Goal: Task Accomplishment & Management: Manage account settings

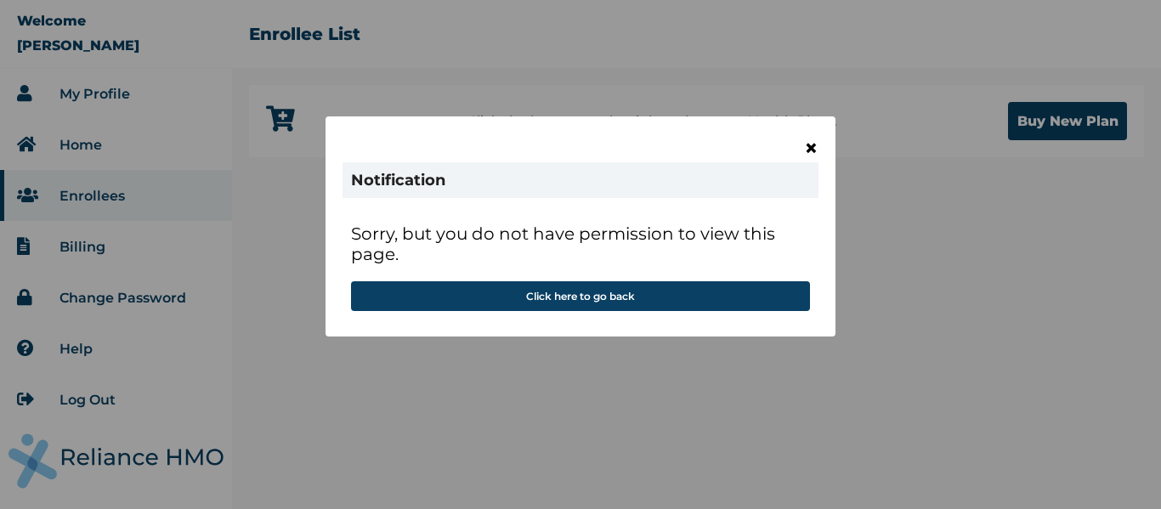
click at [816, 149] on span "×" at bounding box center [811, 147] width 14 height 29
click at [817, 150] on span "×" at bounding box center [811, 147] width 14 height 29
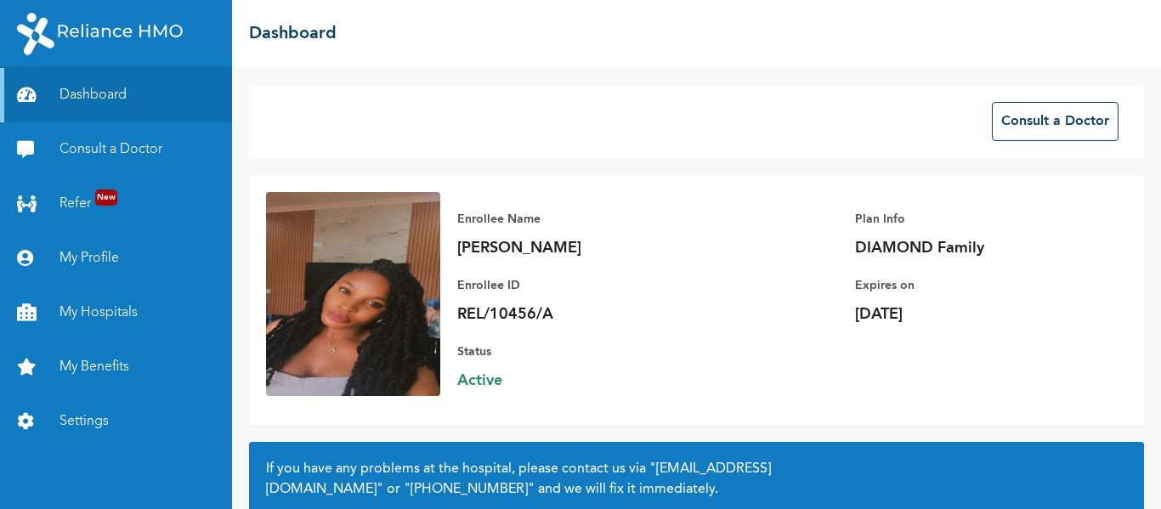
scroll to position [161, 0]
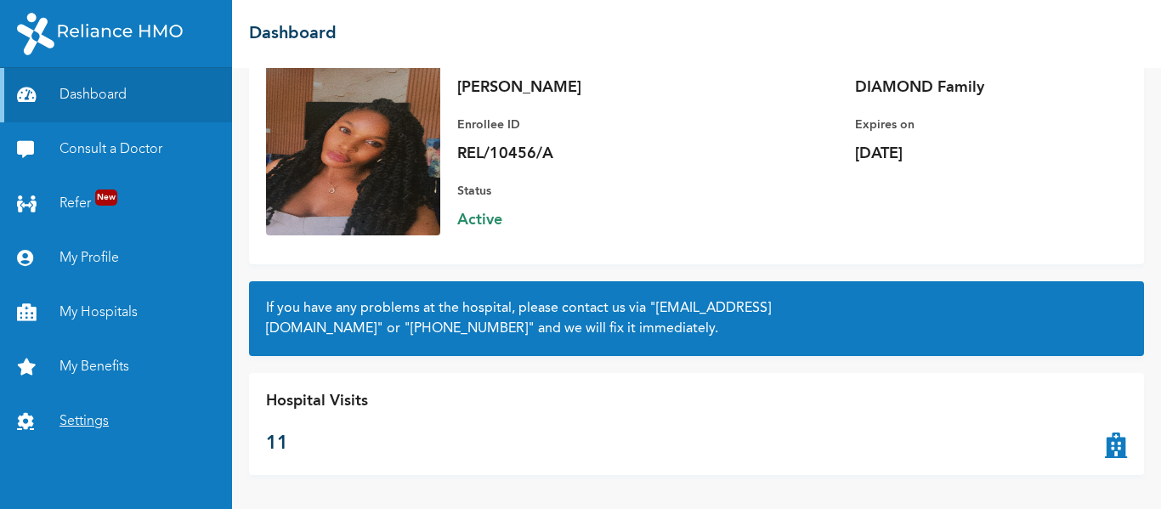
click at [95, 418] on link "Settings" at bounding box center [116, 421] width 232 height 54
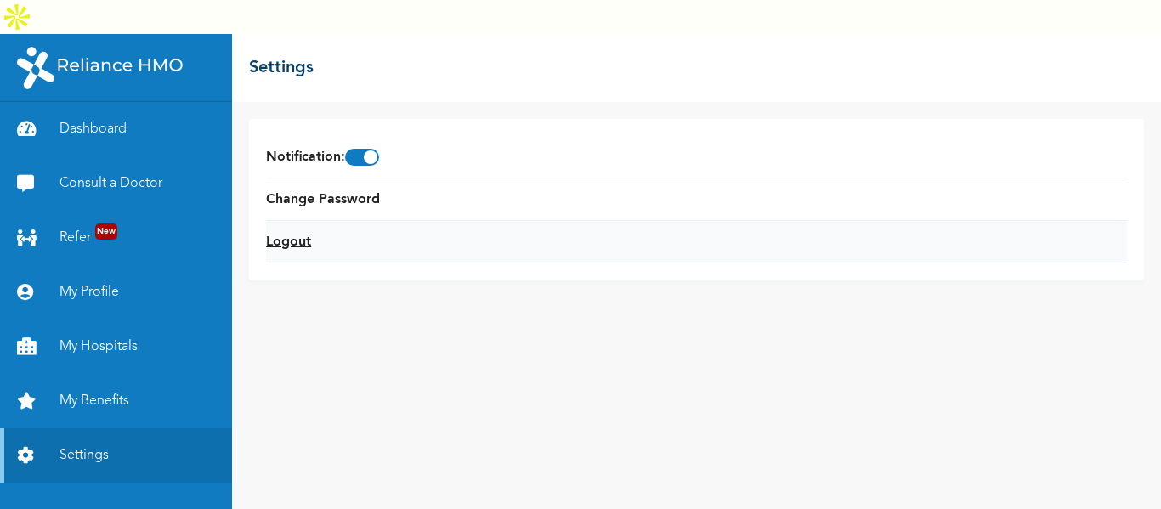
click at [311, 232] on link "Logout" at bounding box center [288, 242] width 45 height 20
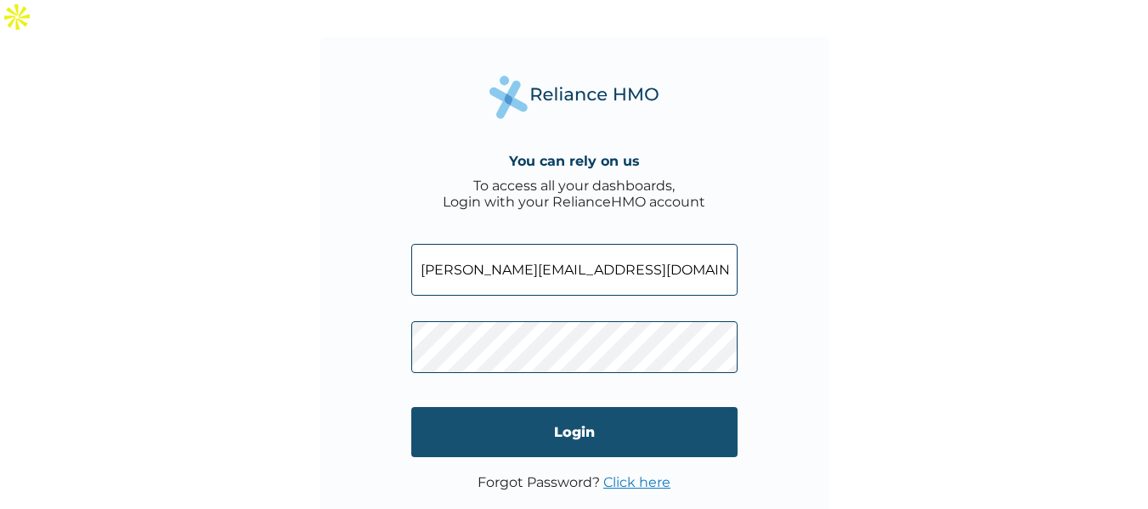
click at [589, 407] on input "Login" at bounding box center [574, 432] width 326 height 50
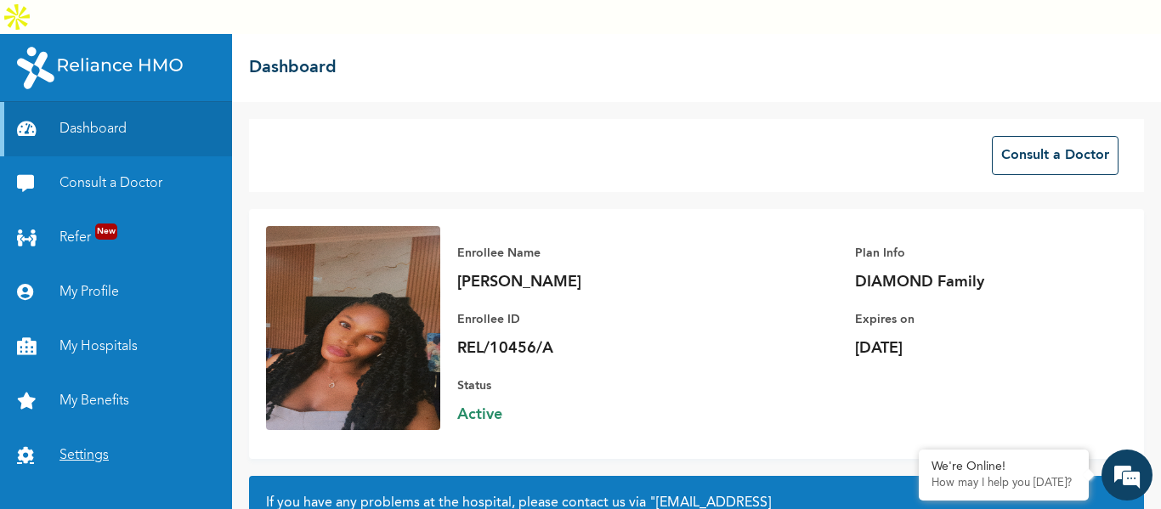
click at [99, 428] on link "Settings" at bounding box center [116, 455] width 232 height 54
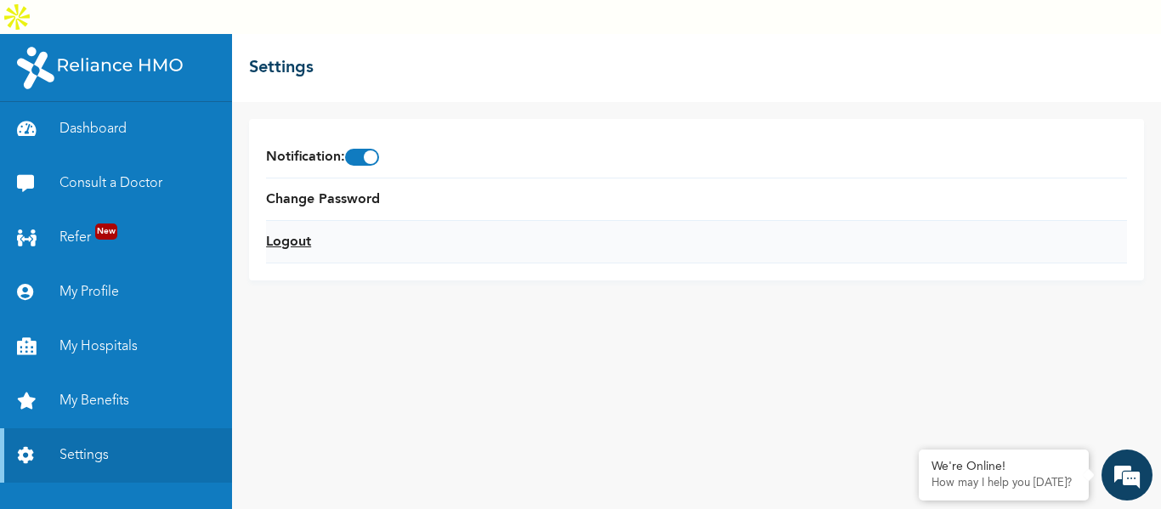
click at [289, 232] on link "Logout" at bounding box center [288, 242] width 45 height 20
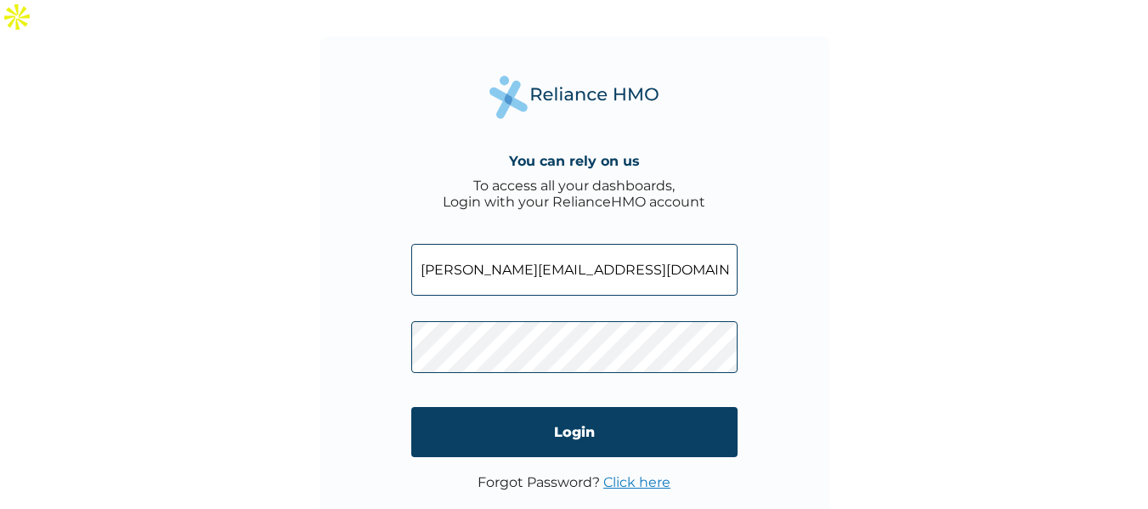
drag, startPoint x: 602, startPoint y: 239, endPoint x: 345, endPoint y: 243, distance: 256.7
click at [345, 243] on div "You can rely on us To access all your dashboards, Login with your RelianceHMO a…" at bounding box center [575, 292] width 510 height 510
click at [454, 244] on input "com" at bounding box center [574, 270] width 326 height 52
type input "c"
paste input "[EMAIL_ADDRESS][DOMAIN_NAME]"
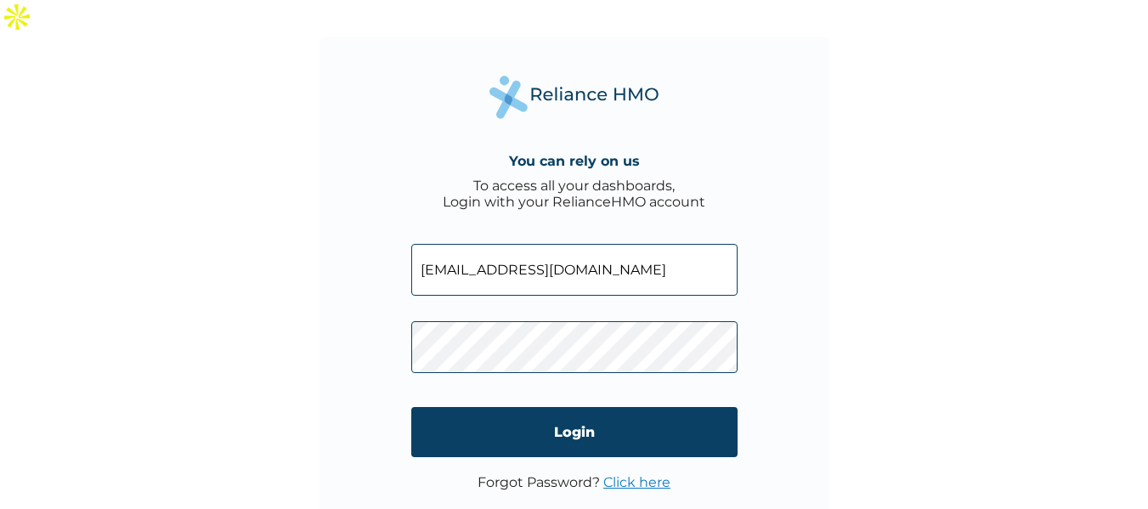
type input "[EMAIL_ADDRESS][DOMAIN_NAME]"
click at [403, 314] on div "You can rely on us To access all your dashboards, Login with your RelianceHMO a…" at bounding box center [575, 292] width 510 height 510
click at [960, 256] on div "You can rely on us To access all your dashboards, Login with your RelianceHMO a…" at bounding box center [574, 291] width 1148 height 509
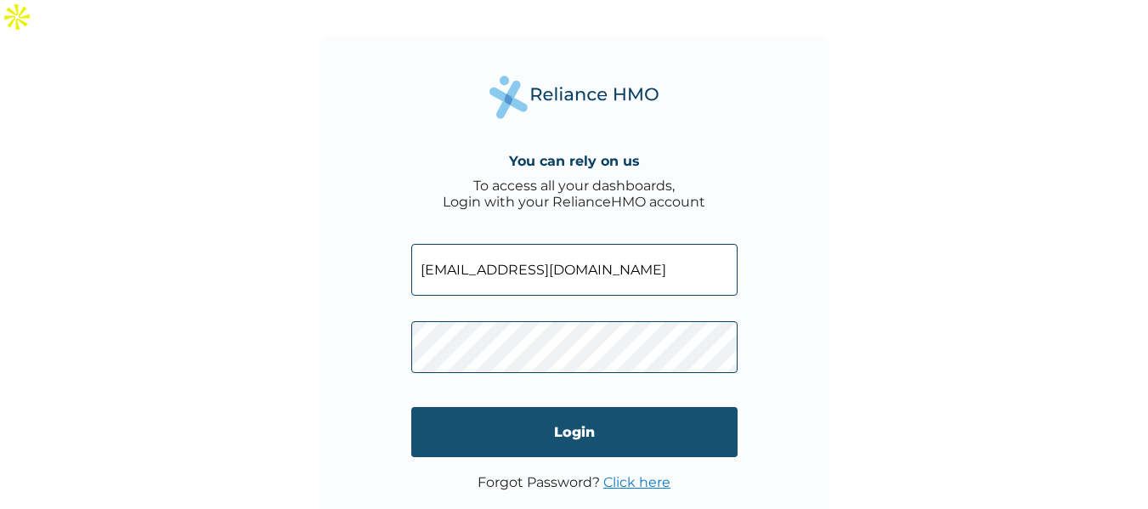
click at [595, 407] on input "Login" at bounding box center [574, 432] width 326 height 50
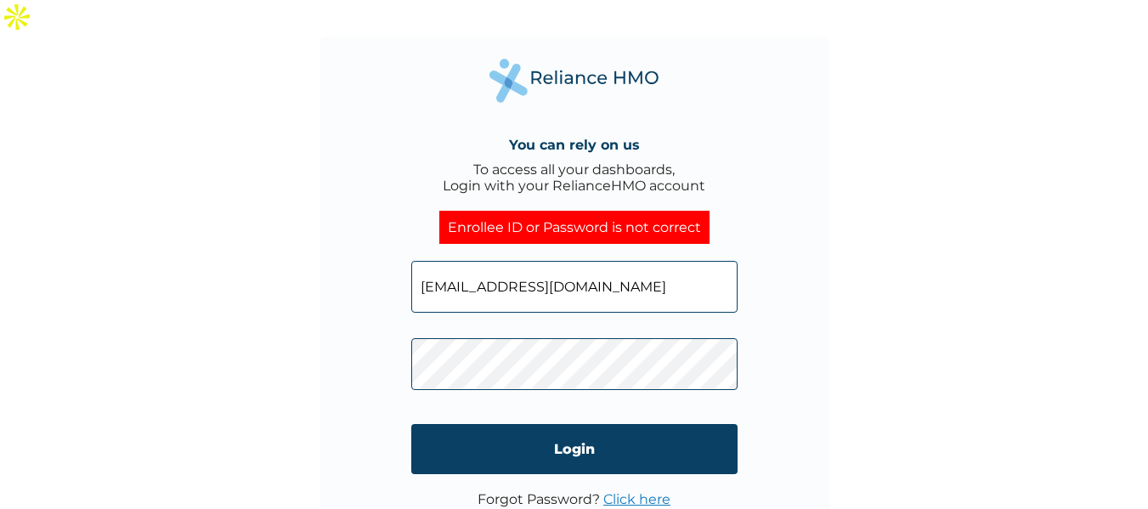
drag, startPoint x: 563, startPoint y: 263, endPoint x: 319, endPoint y: 270, distance: 244.8
click at [320, 270] on div "You can rely on us To access all your dashboards, Login with your RelianceHMO a…" at bounding box center [575, 292] width 510 height 510
paste input "CRH/10099/A"
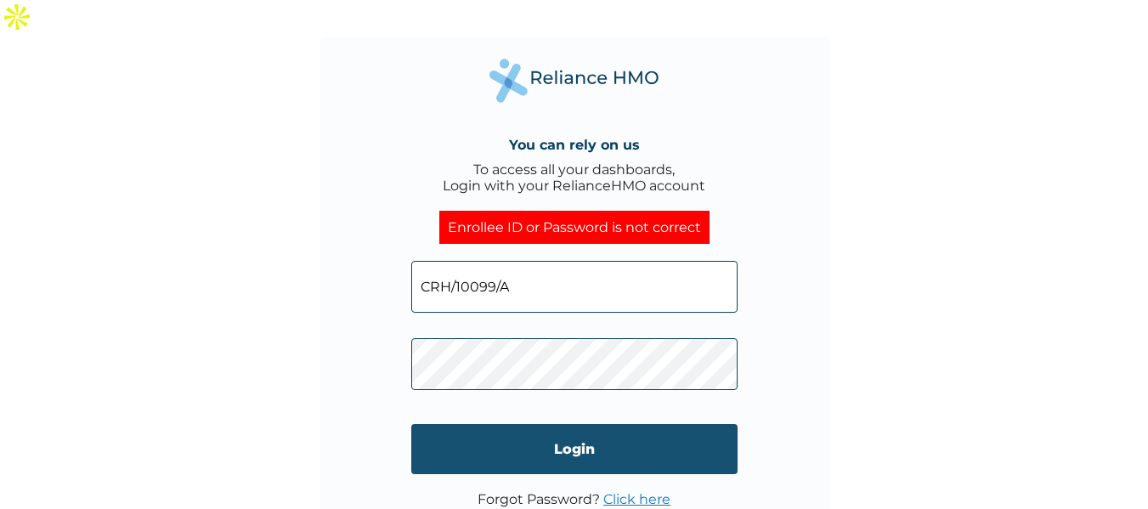
type input "CRH/10099/A"
click at [560, 424] on input "Login" at bounding box center [574, 449] width 326 height 50
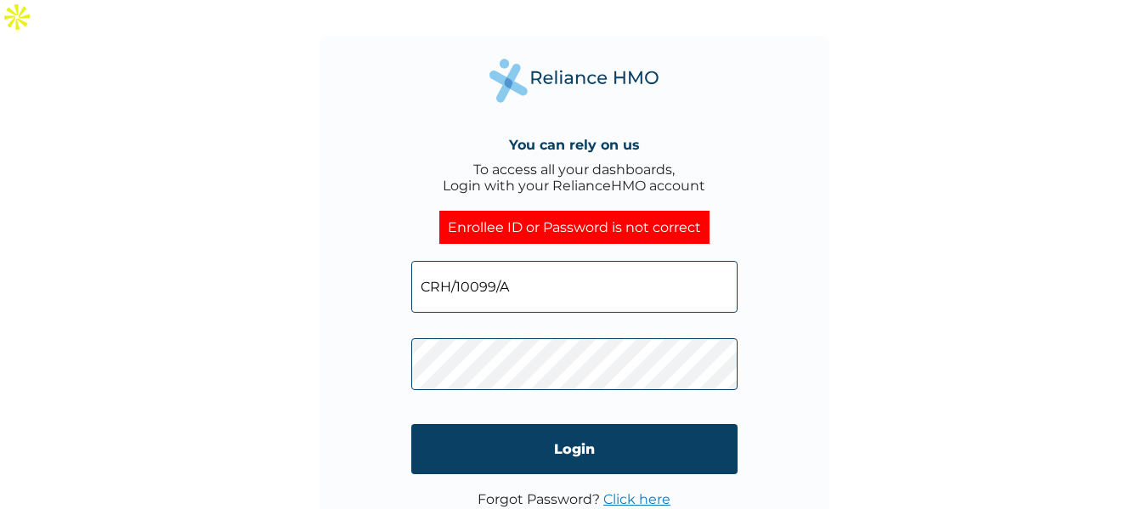
click at [314, 270] on div "You can rely on us To access all your dashboards, Login with your RelianceHMO a…" at bounding box center [574, 291] width 1148 height 509
click at [424, 261] on input "CRH/10099/A" at bounding box center [574, 287] width 326 height 52
click at [450, 261] on input "CRH/10099/A" at bounding box center [574, 287] width 326 height 52
click at [530, 261] on input "Crh/10099/A" at bounding box center [574, 287] width 326 height 52
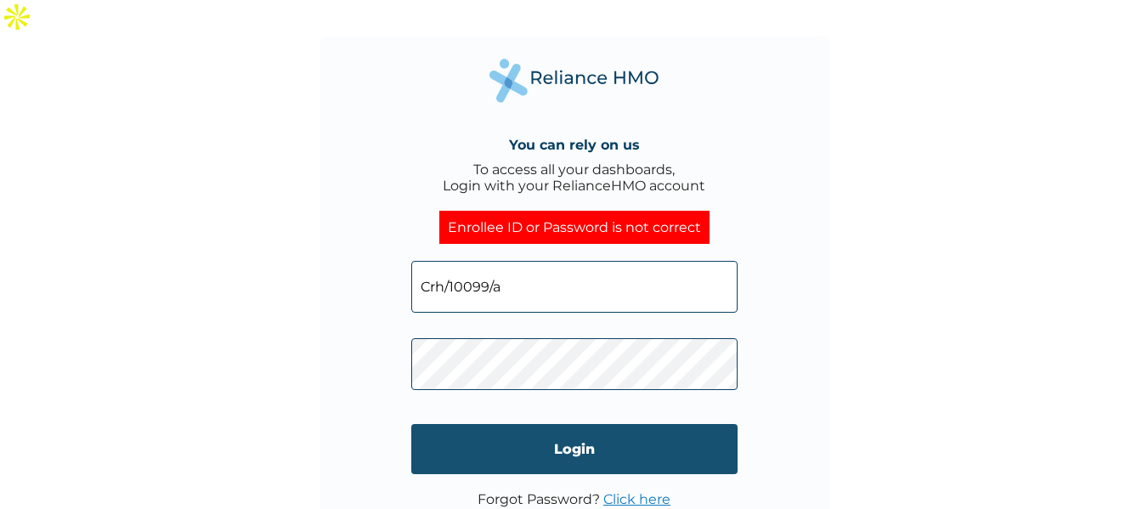
type input "Crh/10099/a"
click at [554, 424] on input "Login" at bounding box center [574, 449] width 326 height 50
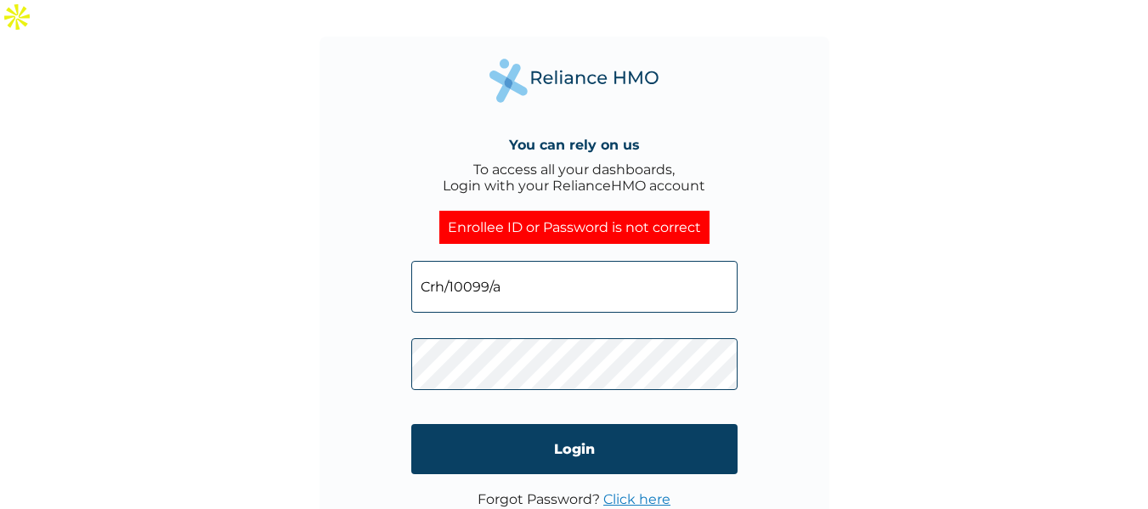
scroll to position [1, 0]
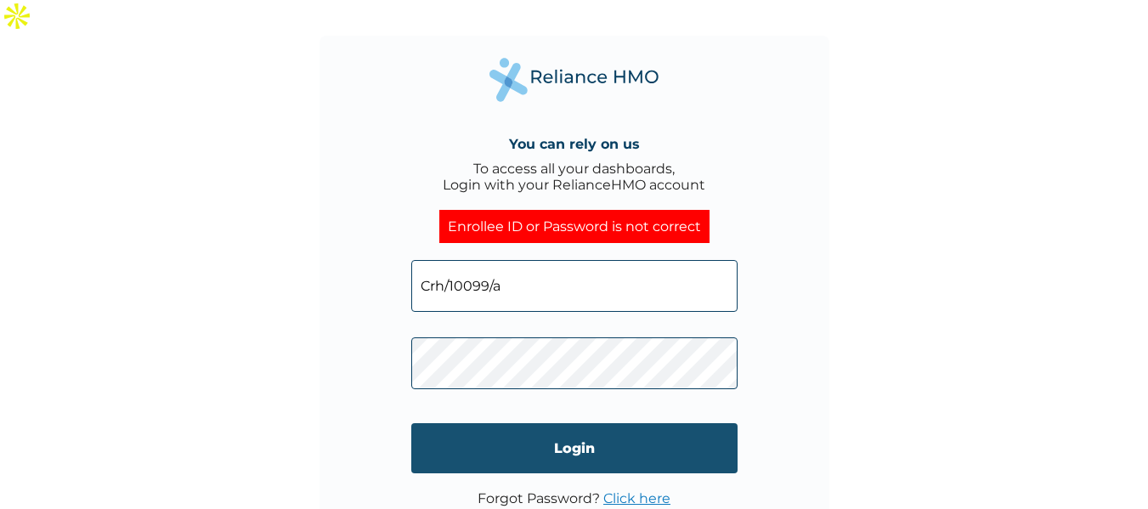
click at [578, 423] on input "Login" at bounding box center [574, 448] width 326 height 50
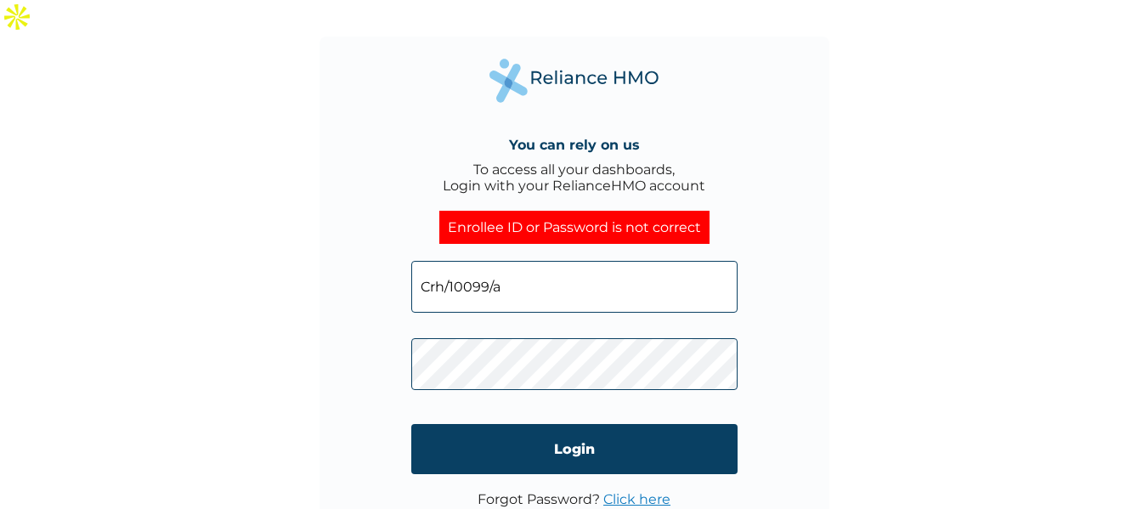
drag, startPoint x: 538, startPoint y: 261, endPoint x: 385, endPoint y: 272, distance: 153.4
click at [385, 272] on div "You can rely on us To access all your dashboards, Login with your RelianceHMO a…" at bounding box center [575, 292] width 510 height 510
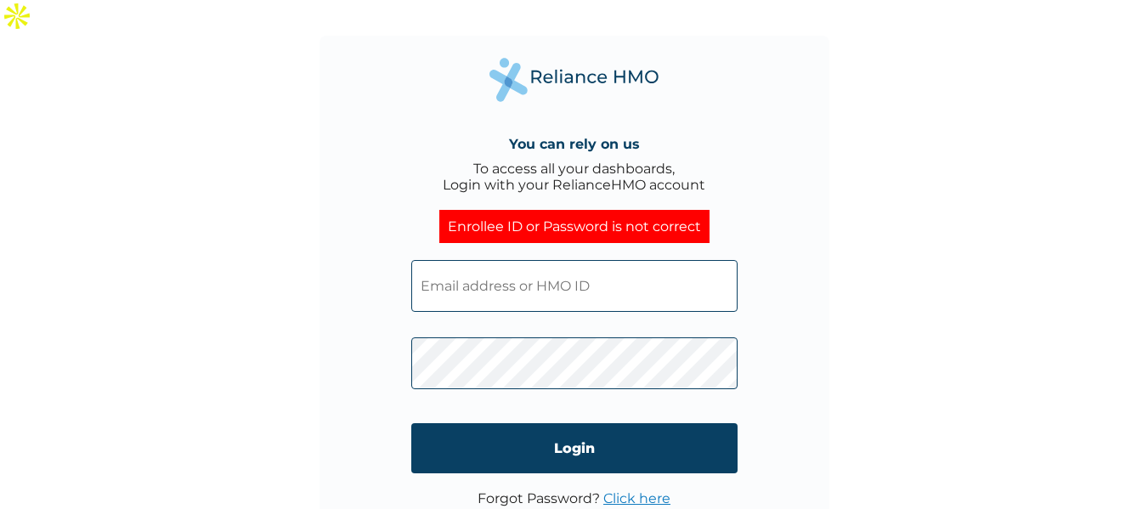
click at [863, 288] on div "You can rely on us To access all your dashboards, Login with your RelianceHMO a…" at bounding box center [574, 290] width 1148 height 509
click at [405, 337] on div "You can rely on us To access all your dashboards, Login with your RelianceHMO a…" at bounding box center [575, 291] width 510 height 510
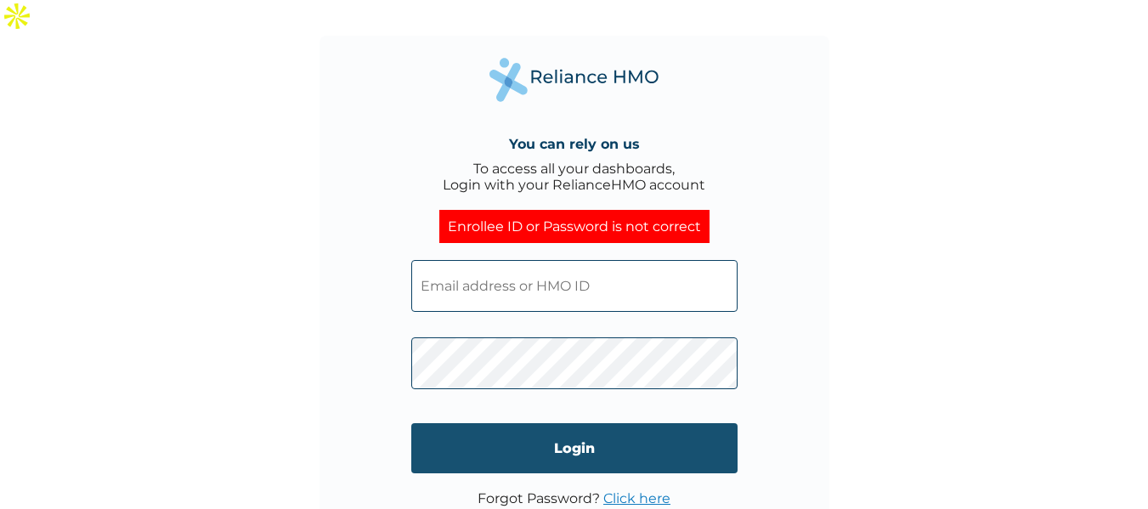
click at [578, 423] on input "Login" at bounding box center [574, 448] width 326 height 50
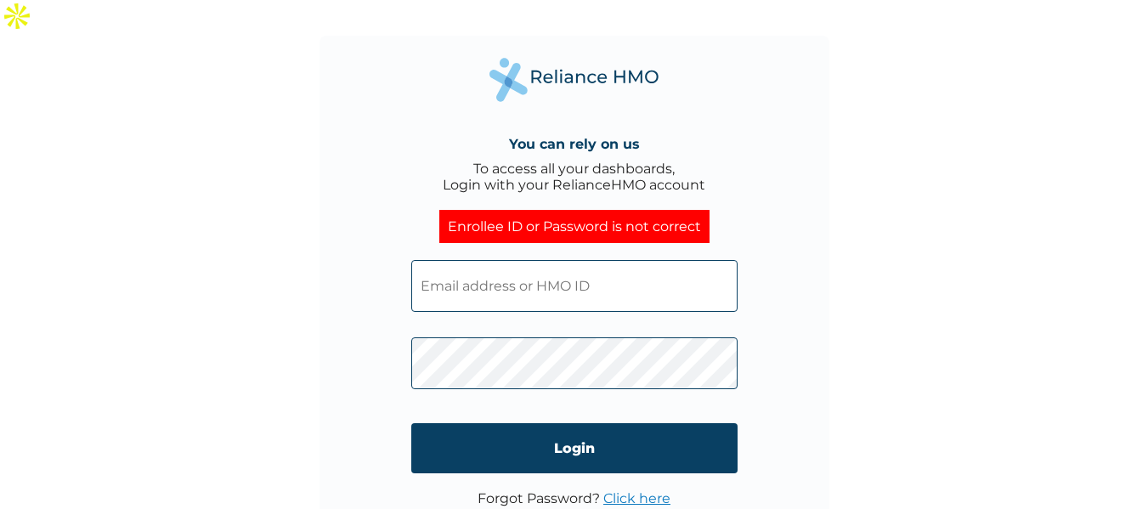
paste input "CRH/10099/A"
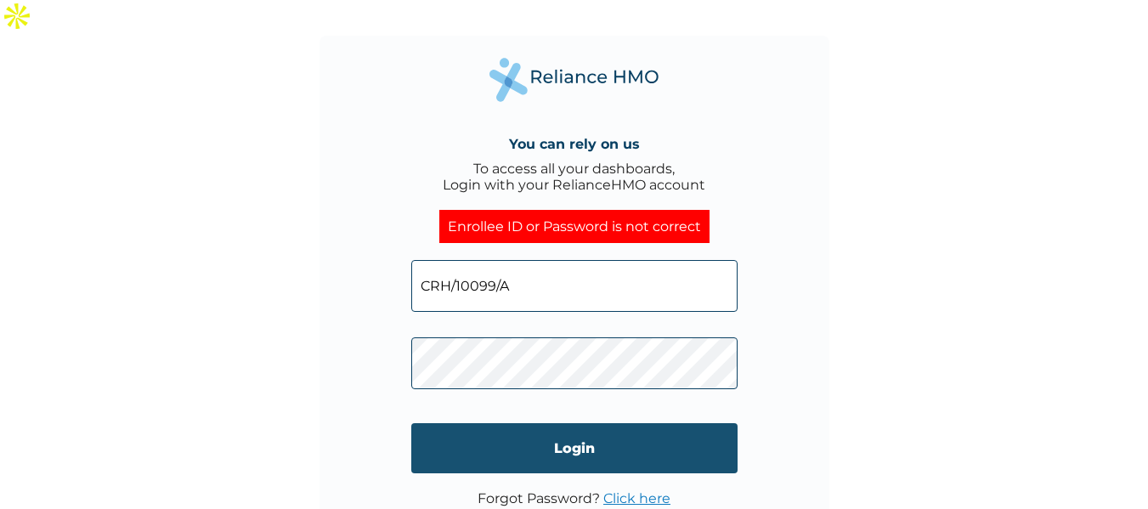
type input "CRH/10099/A"
click at [585, 423] on input "Login" at bounding box center [574, 448] width 326 height 50
click at [574, 423] on input "Login" at bounding box center [574, 448] width 326 height 50
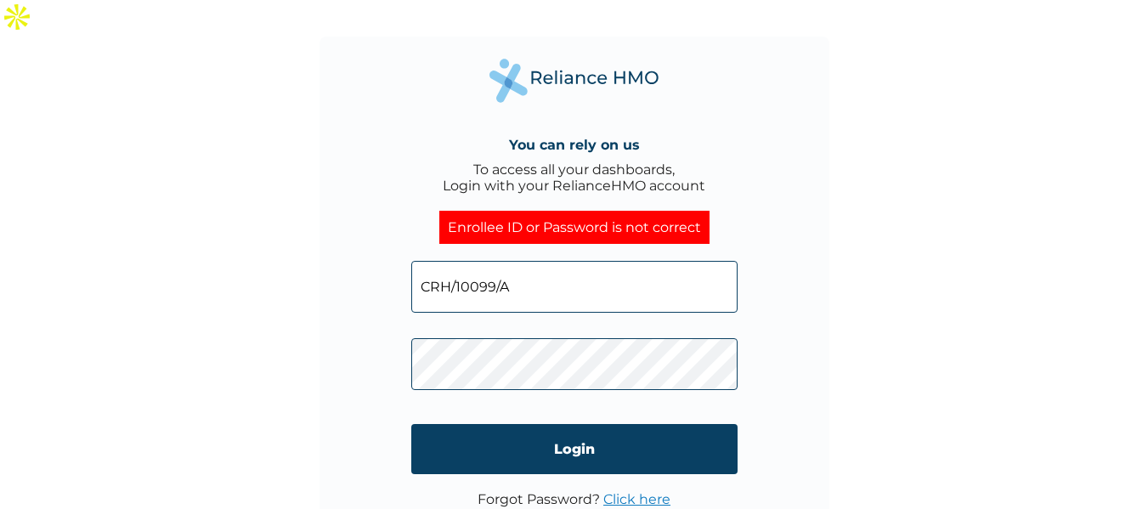
click at [519, 261] on input "CRH/10099/A" at bounding box center [574, 287] width 326 height 52
click at [835, 149] on div "You can rely on us To access all your dashboards, Login with your RelianceHMO a…" at bounding box center [574, 291] width 1148 height 509
click at [366, 333] on div "You can rely on us To access all your dashboards, Login with your RelianceHMO a…" at bounding box center [575, 292] width 510 height 510
drag, startPoint x: 530, startPoint y: 252, endPoint x: 380, endPoint y: 268, distance: 151.3
click at [380, 268] on div "You can rely on us To access all your dashboards, Login with your RelianceHMO a…" at bounding box center [575, 292] width 510 height 510
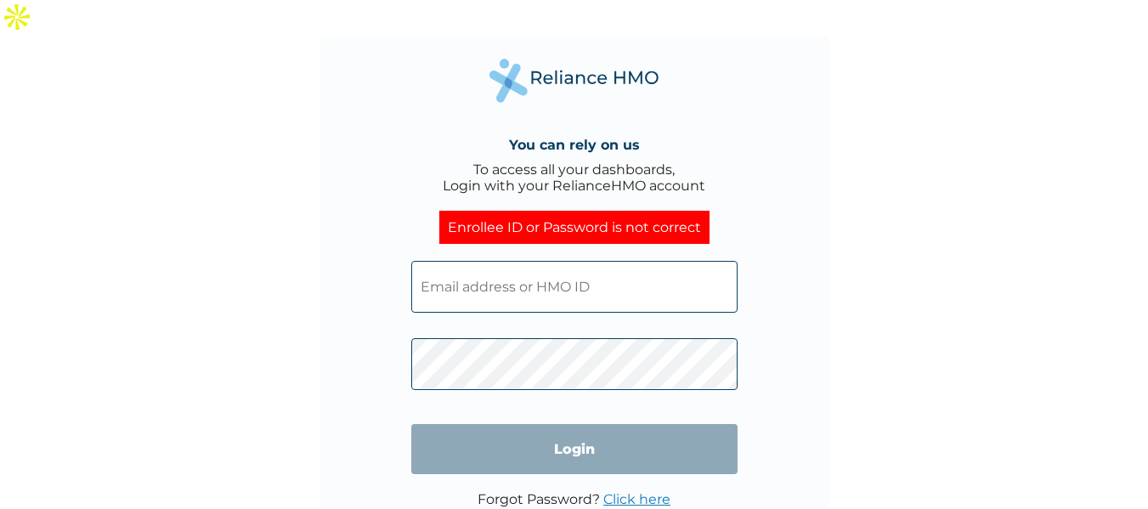
click at [797, 190] on div "You can rely on us To access all your dashboards, Login with your RelianceHMO a…" at bounding box center [575, 292] width 510 height 510
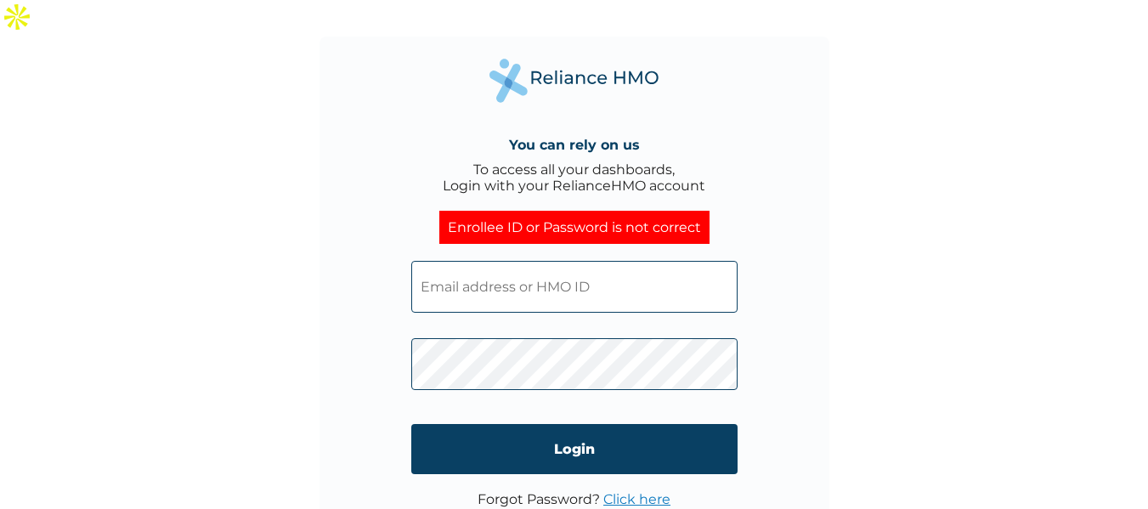
click at [495, 261] on input "text" at bounding box center [574, 287] width 326 height 52
paste input "CRH/10099/A"
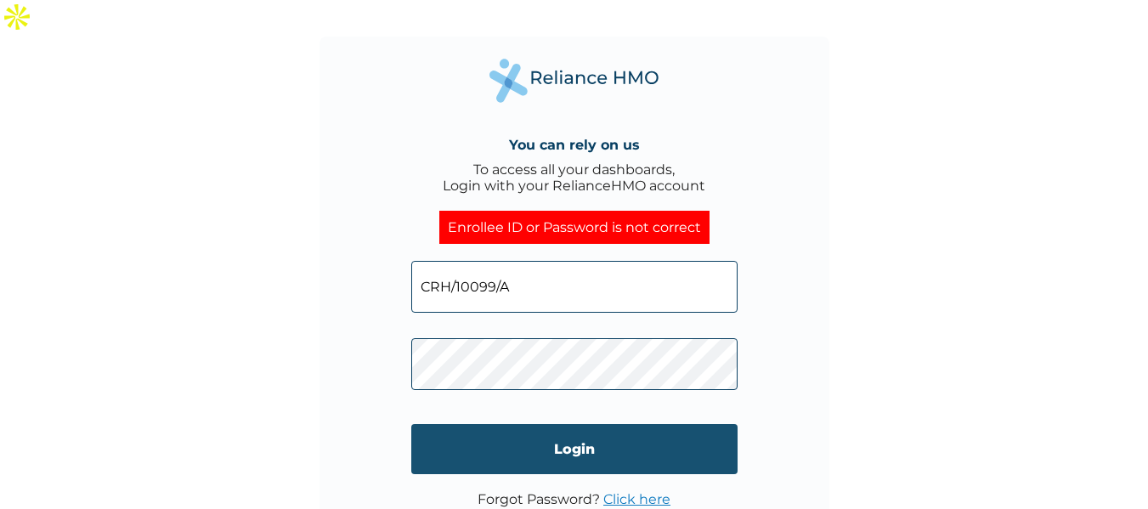
type input "CRH/10099/A"
click at [541, 424] on input "Login" at bounding box center [574, 449] width 326 height 50
click at [554, 424] on input "Login" at bounding box center [574, 449] width 326 height 50
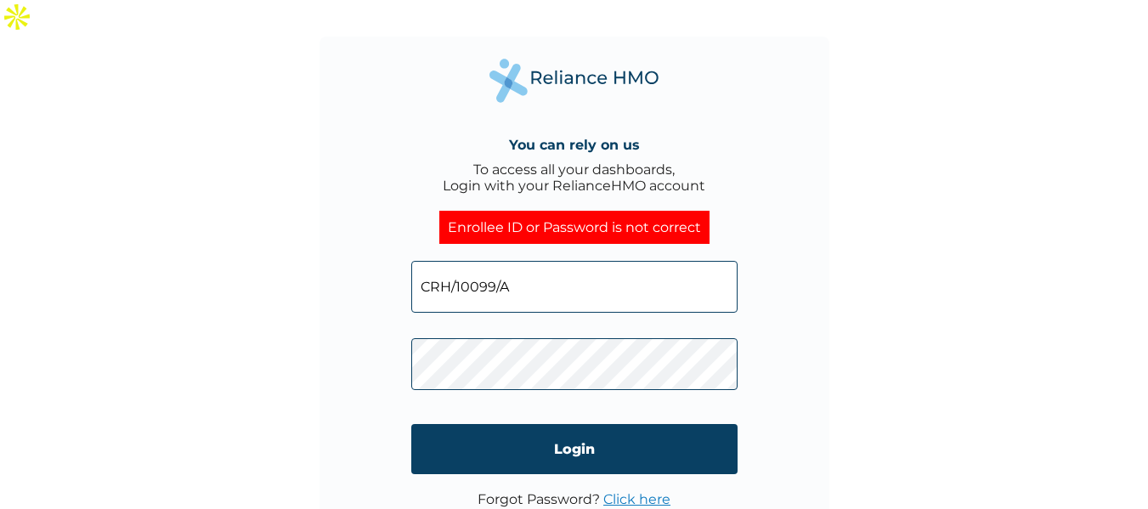
drag, startPoint x: 572, startPoint y: 257, endPoint x: 384, endPoint y: 266, distance: 188.0
click at [384, 266] on div "You can rely on us To access all your dashboards, Login with your RelianceHMO a…" at bounding box center [575, 292] width 510 height 510
paste input "[EMAIL_ADDRESS][DOMAIN_NAME]"
type input "[EMAIL_ADDRESS][DOMAIN_NAME]"
click input "Login" at bounding box center [574, 449] width 326 height 50
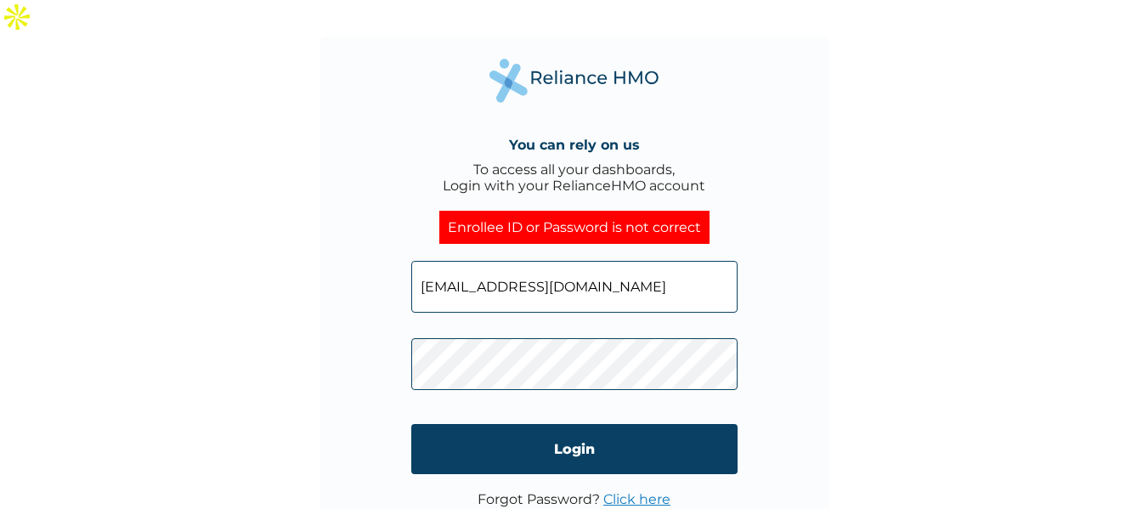
drag, startPoint x: 568, startPoint y: 256, endPoint x: 167, endPoint y: 270, distance: 400.5
click at [167, 270] on div "You can rely on us To access all your dashboards, Login with your RelianceHMO a…" at bounding box center [574, 291] width 1148 height 509
paste input "[EMAIL_ADDRESS][DOMAIN_NAME]"
type input "[EMAIL_ADDRESS][DOMAIN_NAME]"
click at [378, 325] on div "You can rely on us To access all your dashboards, Login with your RelianceHMO a…" at bounding box center [575, 292] width 510 height 510
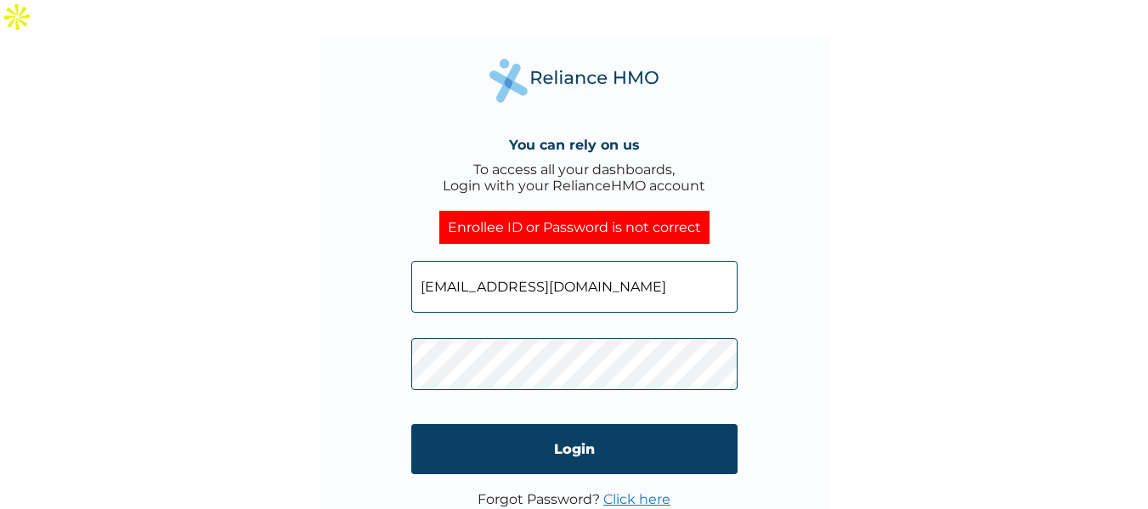
click at [477, 424] on input "Login" at bounding box center [574, 449] width 326 height 50
drag, startPoint x: 616, startPoint y: 246, endPoint x: 408, endPoint y: 252, distance: 208.3
click at [408, 252] on div "You can rely on us To access all your dashboards, Login with your RelianceHMO a…" at bounding box center [575, 292] width 510 height 510
paste input "[EMAIL_ADDRESS][DOMAIN_NAME]"
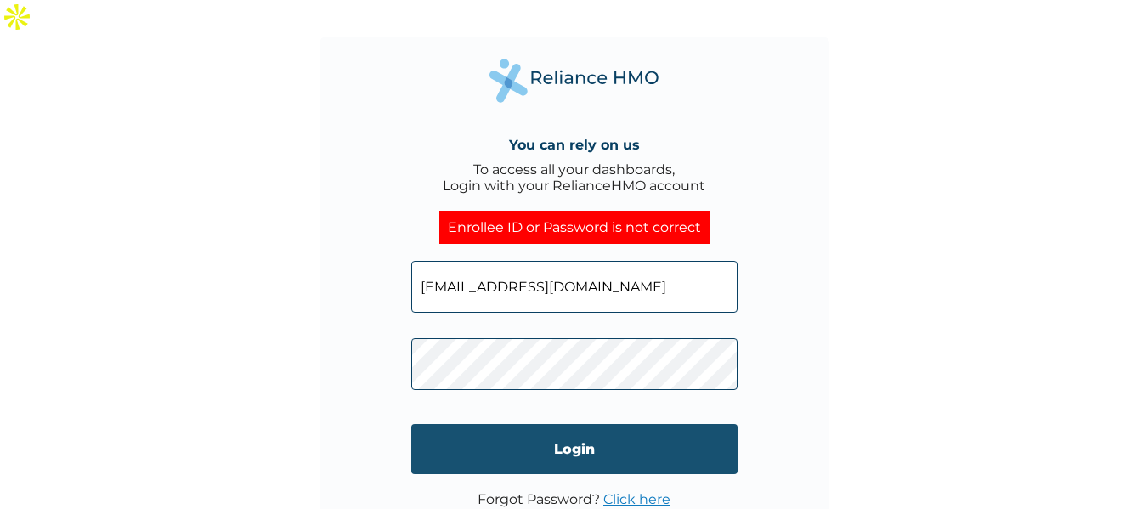
type input "[EMAIL_ADDRESS][DOMAIN_NAME]"
click at [575, 424] on input "Login" at bounding box center [574, 449] width 326 height 50
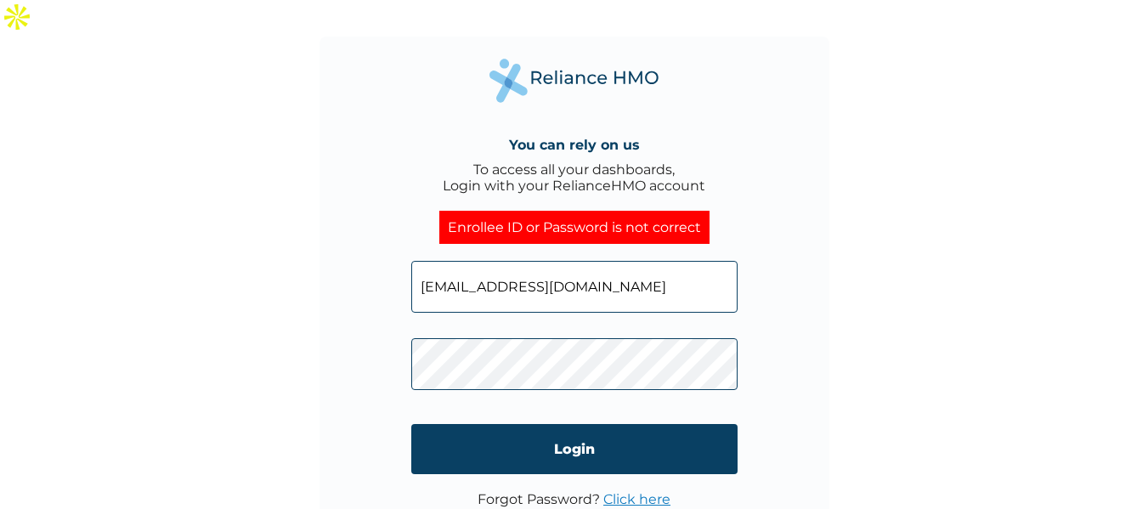
drag, startPoint x: 501, startPoint y: 239, endPoint x: 414, endPoint y: 237, distance: 87.5
click at [414, 261] on input "[EMAIL_ADDRESS][DOMAIN_NAME]" at bounding box center [574, 287] width 326 height 52
paste input "CRH/10099/C"
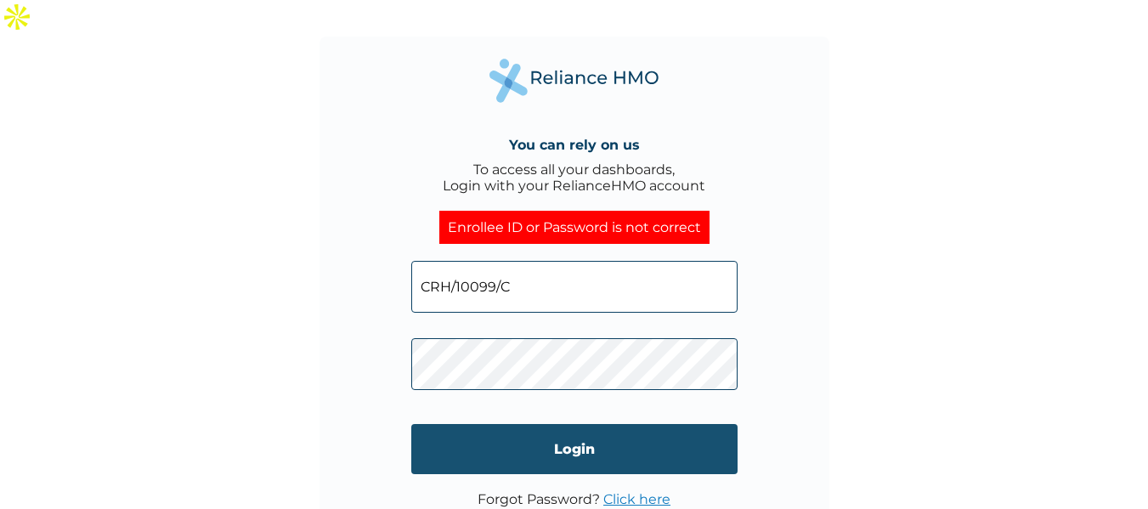
type input "CRH/10099/C"
click at [586, 424] on input "Login" at bounding box center [574, 449] width 326 height 50
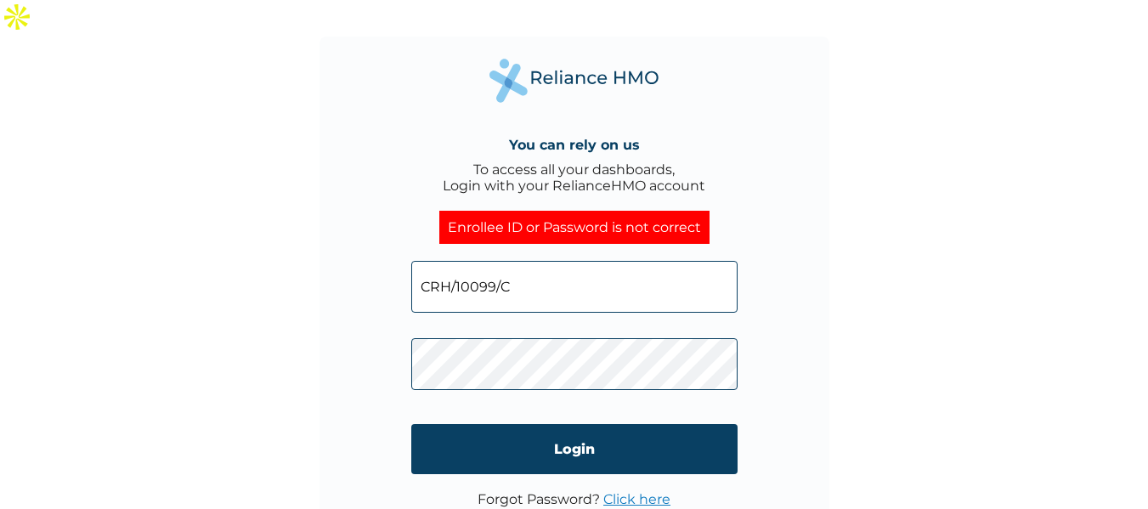
click at [535, 261] on input "CRH/10099/C" at bounding box center [574, 287] width 326 height 52
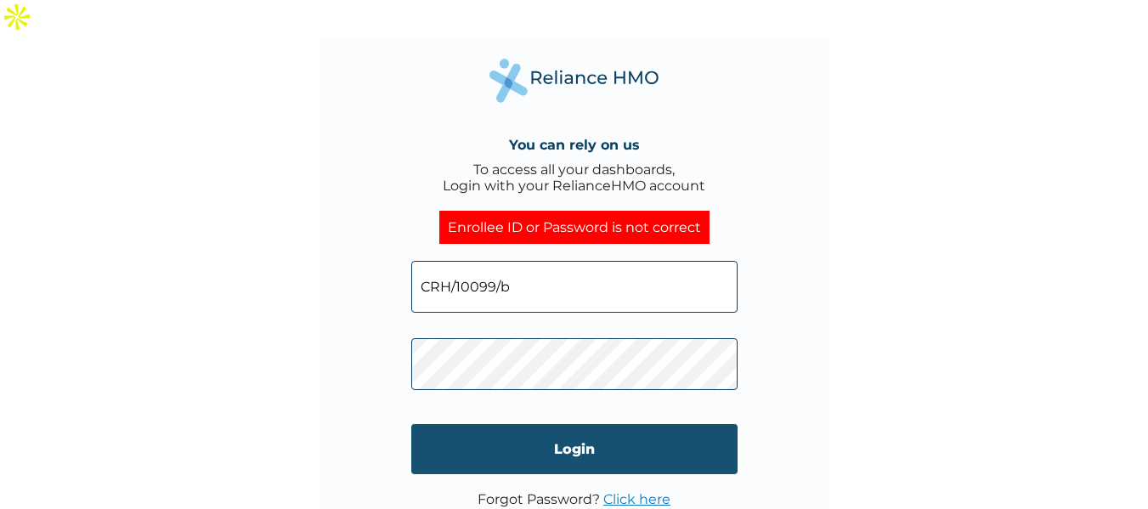
type input "CRH/10099/b"
click at [557, 424] on input "Login" at bounding box center [574, 449] width 326 height 50
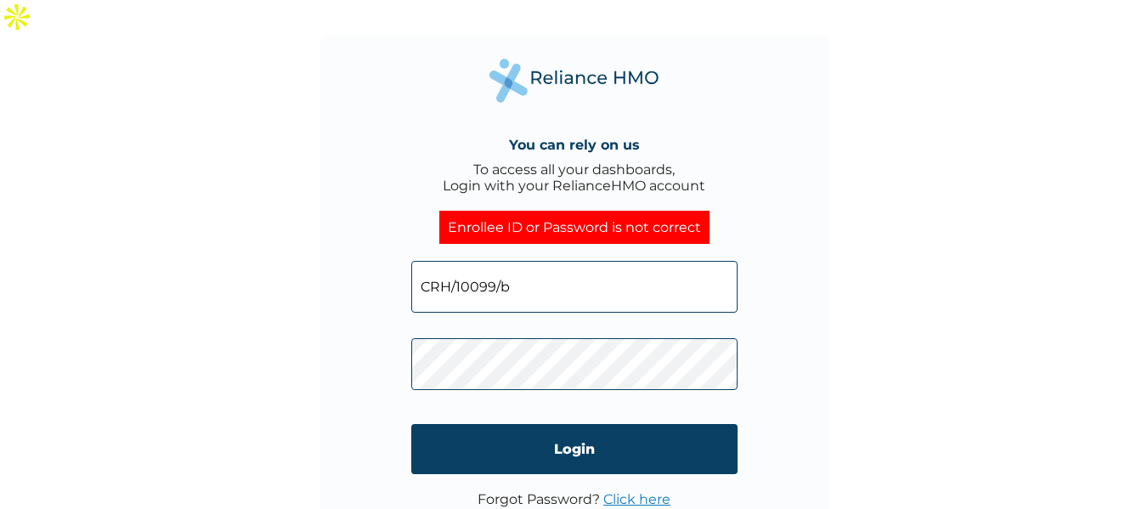
click at [513, 261] on input "CRH/10099/b" at bounding box center [574, 287] width 326 height 52
type input "CRH/10099/a"
click input "Login" at bounding box center [574, 449] width 326 height 50
click at [376, 322] on div "You can rely on us To access all your dashboards, Login with your RelianceHMO a…" at bounding box center [575, 292] width 510 height 510
click at [290, 323] on div "You can rely on us To access all your dashboards, Login with your RelianceHMO a…" at bounding box center [574, 291] width 1148 height 509
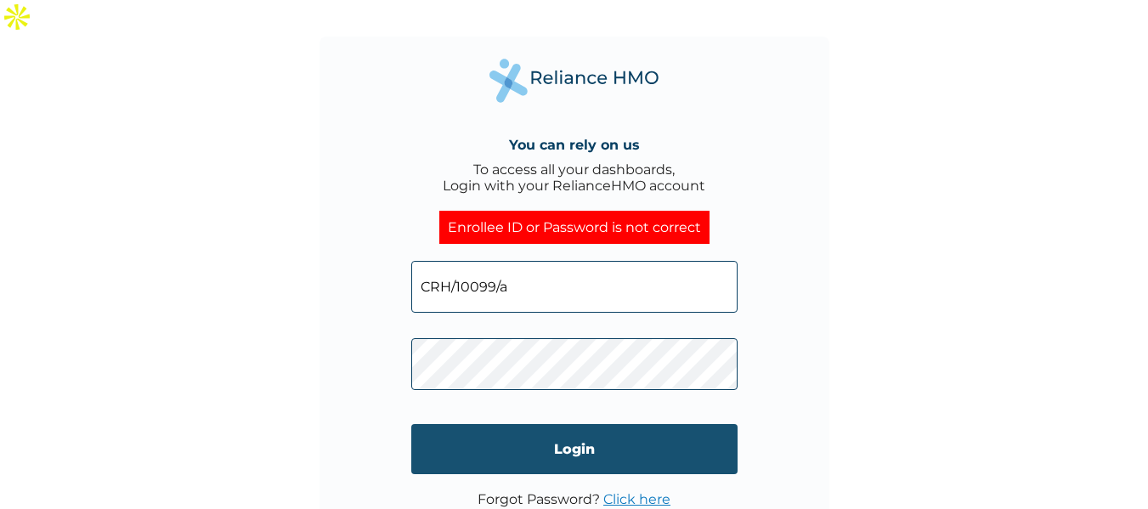
click at [450, 424] on input "Login" at bounding box center [574, 449] width 326 height 50
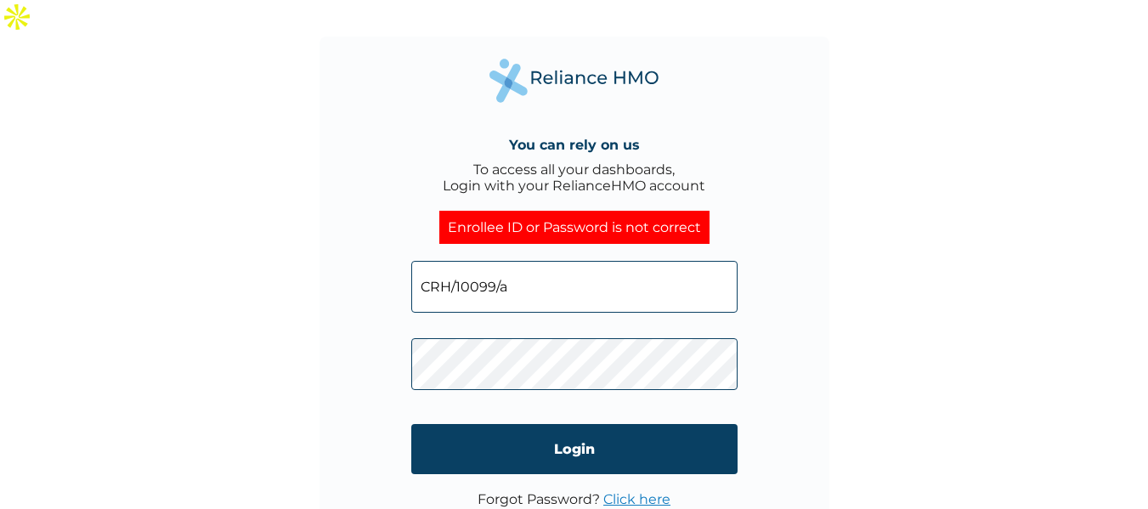
click at [515, 261] on input "CRH/10099/a" at bounding box center [574, 287] width 326 height 52
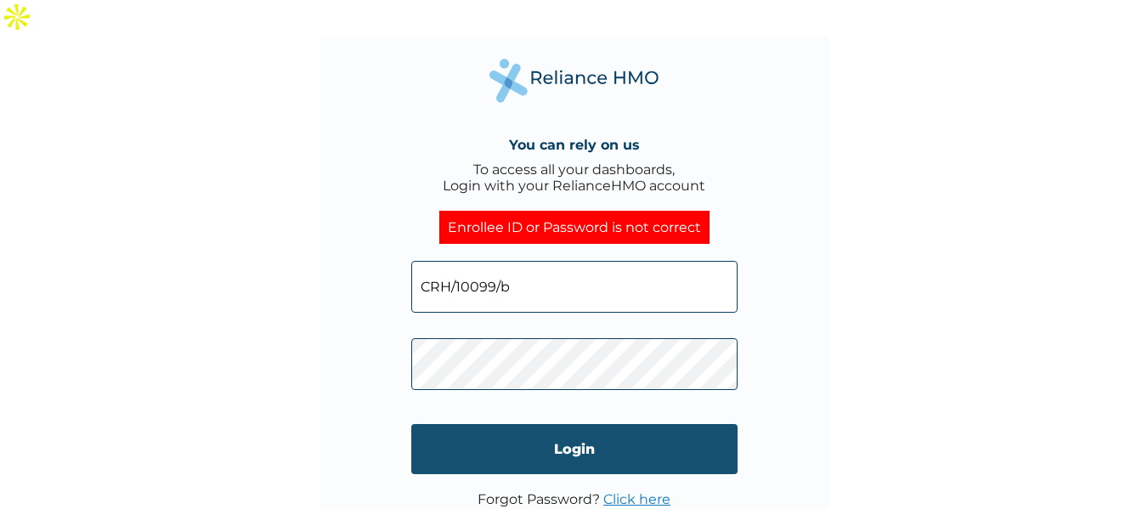
type input "CRH/10099/b"
click at [452, 424] on input "Login" at bounding box center [574, 449] width 326 height 50
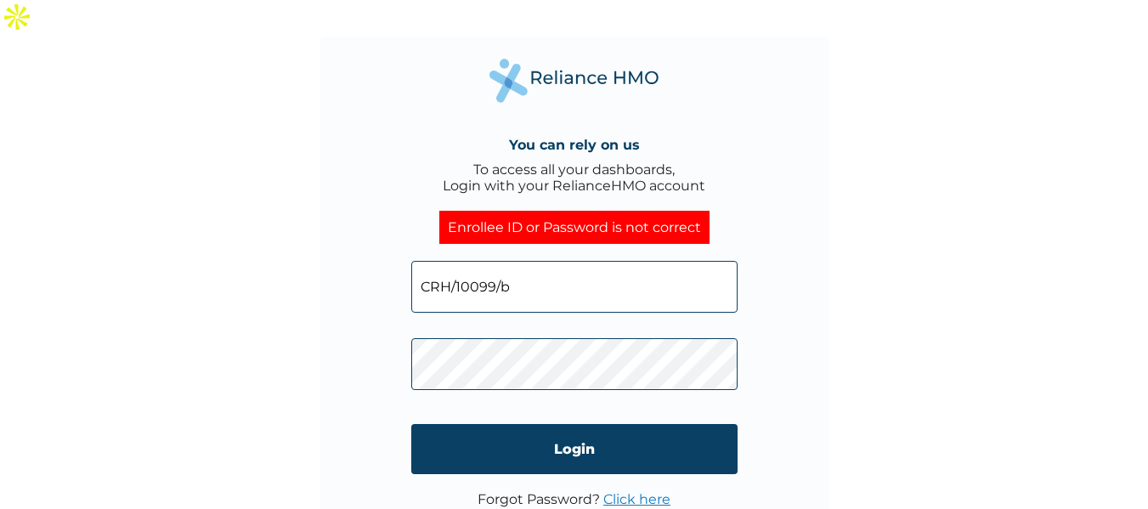
click at [548, 261] on input "CRH/10099/b" at bounding box center [574, 287] width 326 height 52
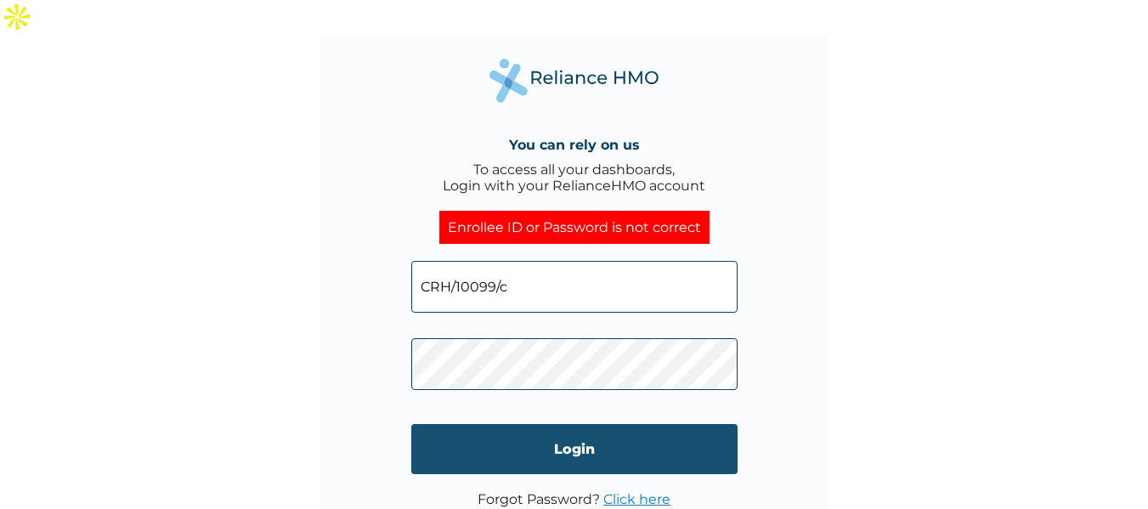
type input "CRH/10099/c"
click at [569, 424] on input "Login" at bounding box center [574, 449] width 326 height 50
